Goal: Submit feedback/report problem

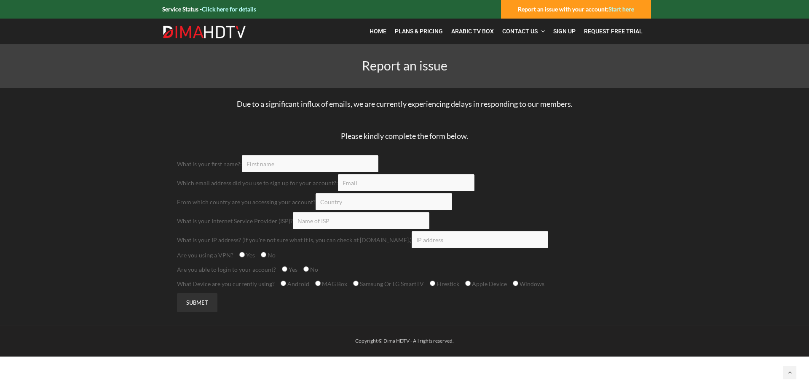
click at [624, 9] on link "Start here" at bounding box center [622, 8] width 26 height 7
click at [618, 7] on link "Start here" at bounding box center [622, 8] width 26 height 7
click at [269, 161] on input "Contact form" at bounding box center [310, 163] width 137 height 17
